Goal: Find specific page/section: Find specific page/section

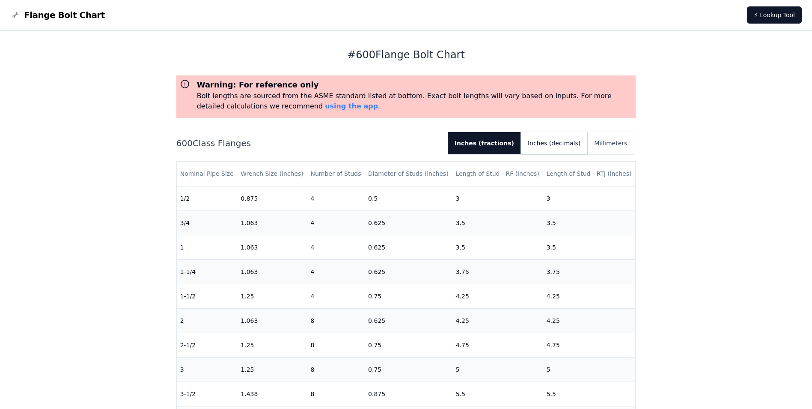
click at [565, 143] on button "Inches (decimals)" at bounding box center [554, 143] width 66 height 22
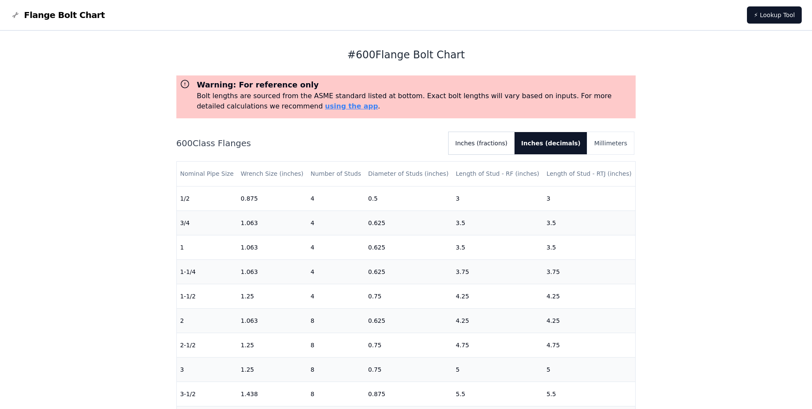
click at [502, 140] on button "Inches (fractions)" at bounding box center [482, 143] width 66 height 22
